Goal: Answer question/provide support: Share knowledge or assist other users

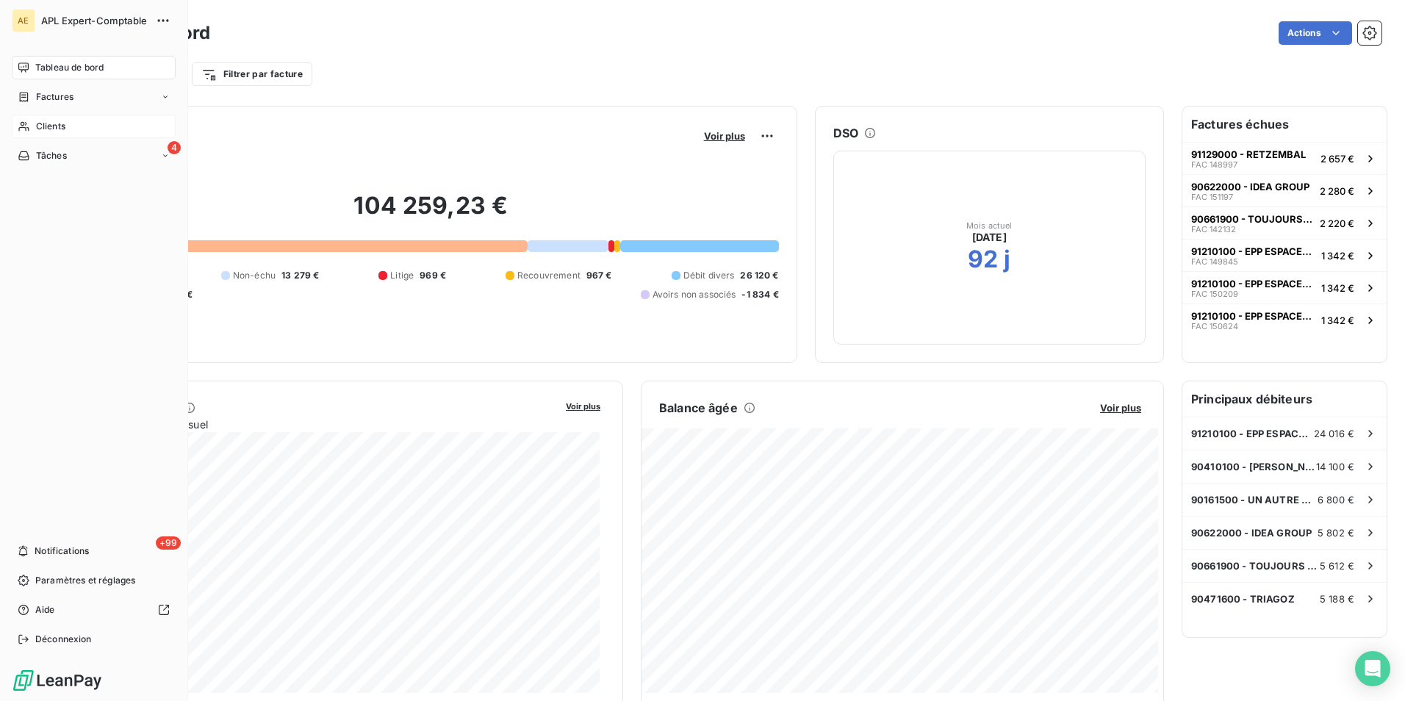
click at [57, 130] on span "Clients" at bounding box center [50, 126] width 29 height 13
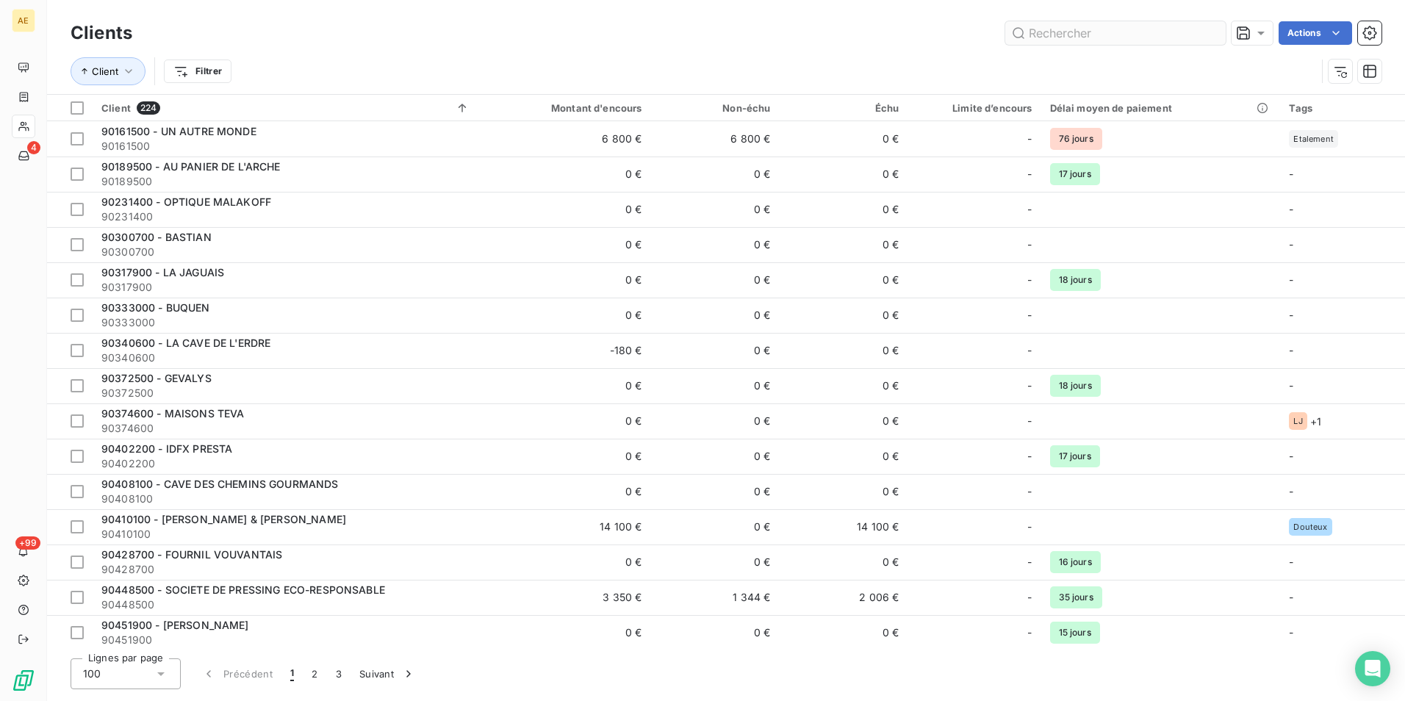
click at [1026, 33] on input "text" at bounding box center [1116, 33] width 221 height 24
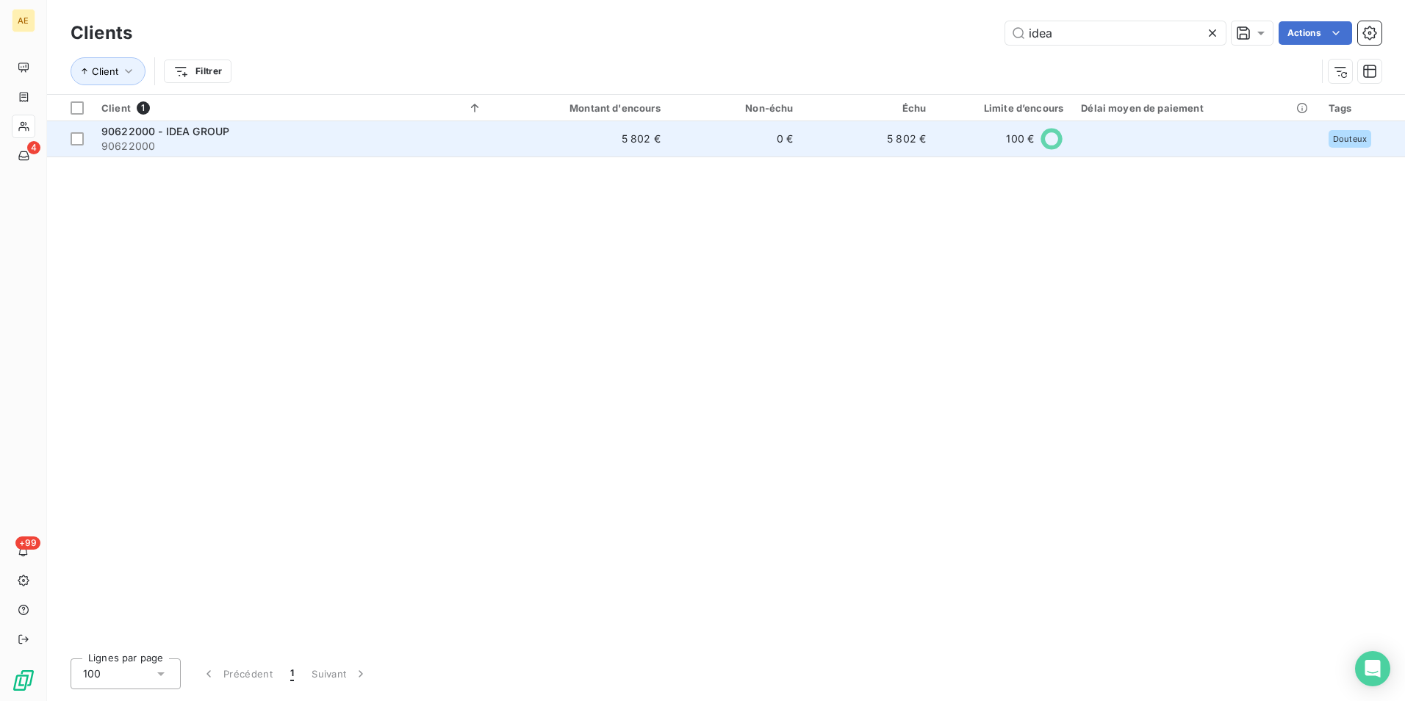
type input "idea"
click at [207, 129] on span "90622000 - IDEA GROUP" at bounding box center [165, 131] width 128 height 12
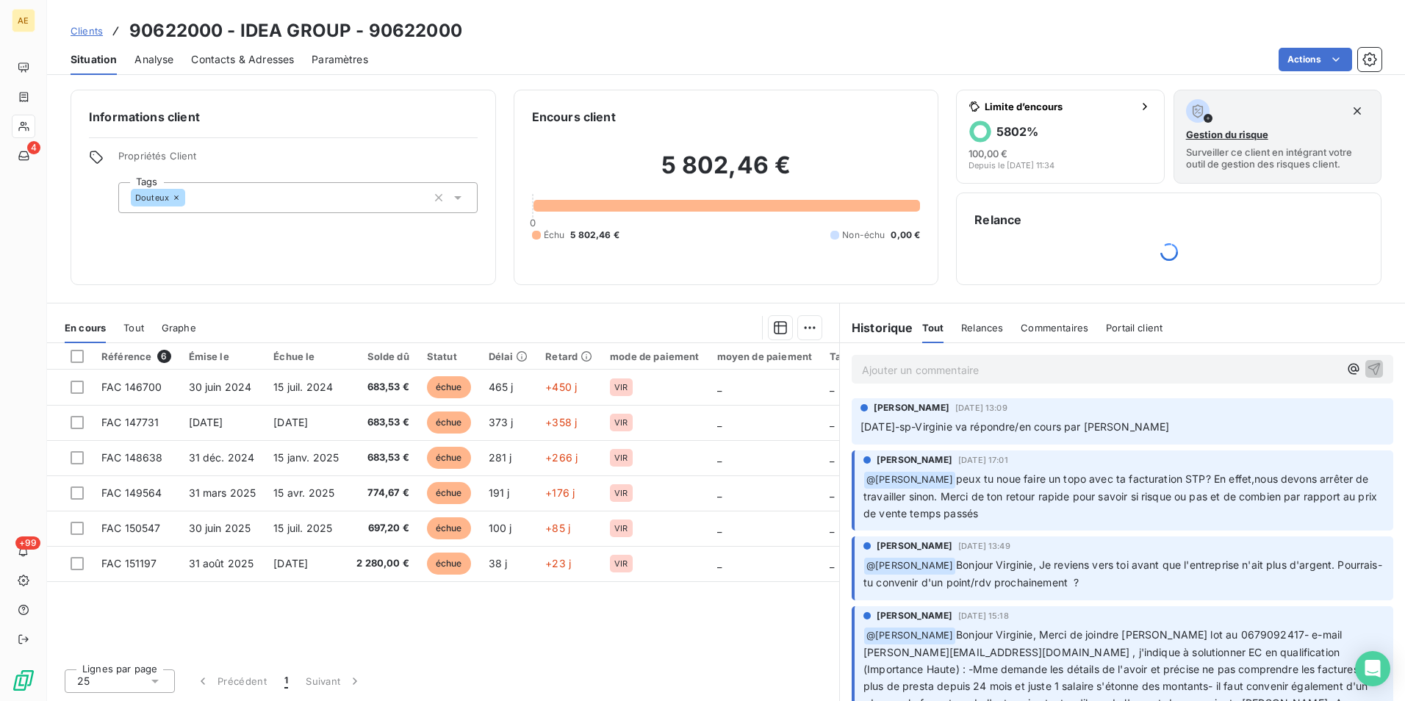
click at [887, 370] on p "Ajouter un commentaire ﻿" at bounding box center [1100, 370] width 477 height 18
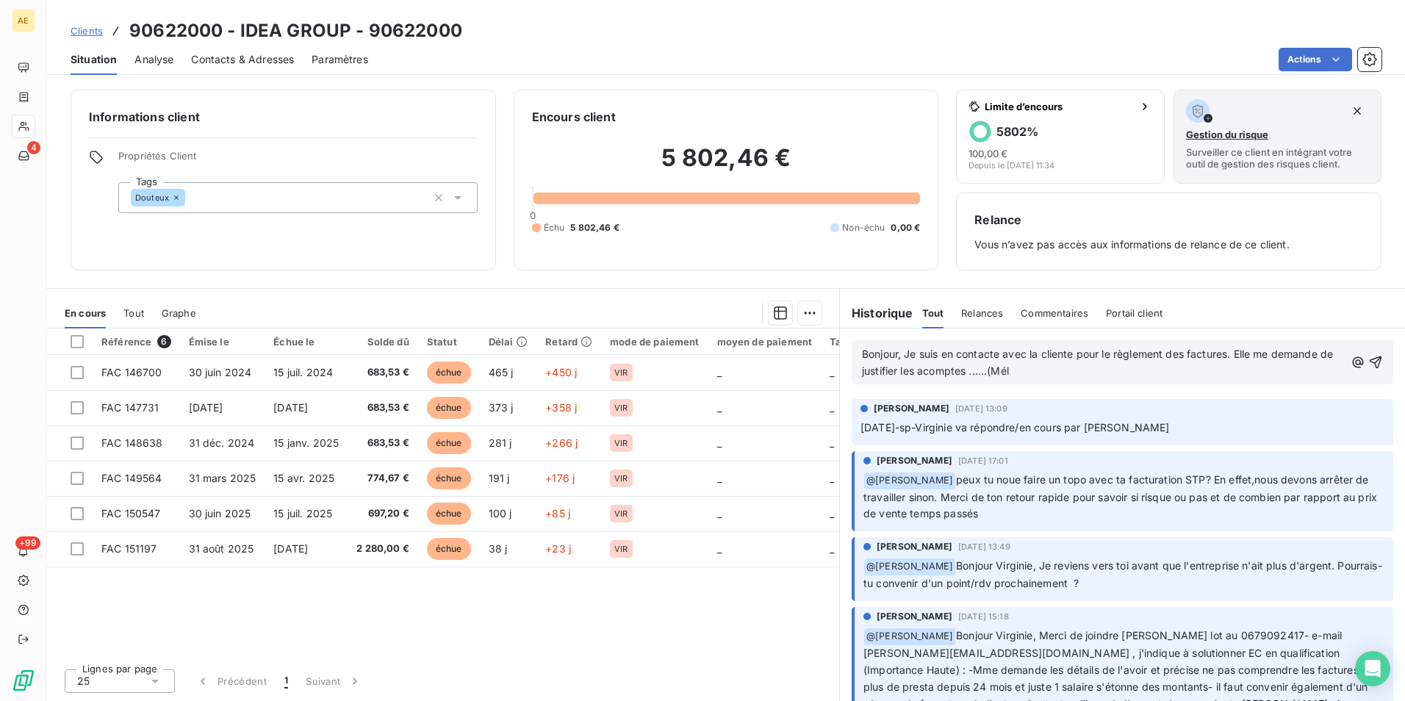
click at [1059, 370] on p "Bonjour, Je suis en contacte avec la cliente pour le règlement des factures. El…" at bounding box center [1103, 363] width 483 height 34
click at [1370, 365] on div "Bonjour, Je suis en contacte avec la cliente pour le règlement des factures. El…" at bounding box center [1123, 362] width 542 height 44
click at [1369, 366] on icon "button" at bounding box center [1376, 362] width 15 height 15
